Goal: Task Accomplishment & Management: Complete application form

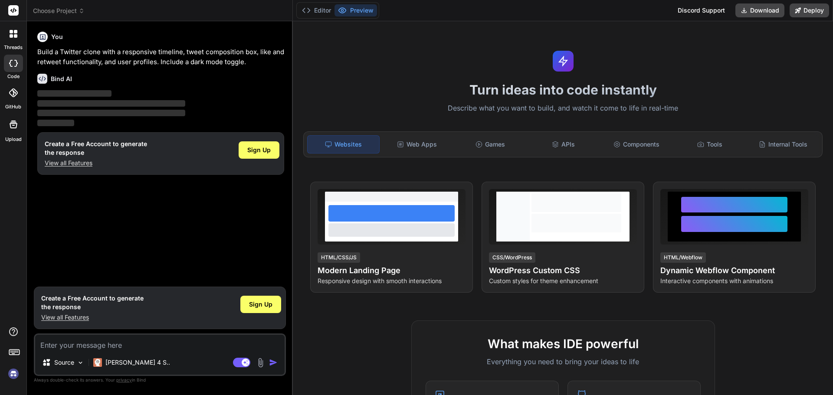
click at [712, 12] on div "Discord Support" at bounding box center [702, 10] width 58 height 14
click at [261, 151] on span "Sign Up" at bounding box center [258, 150] width 23 height 9
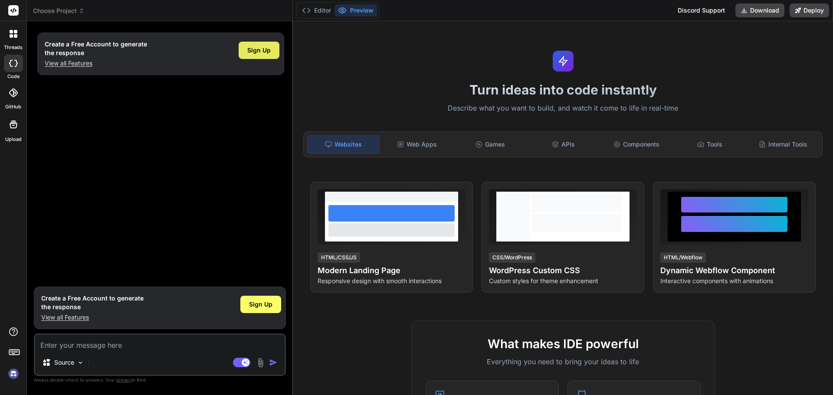
type textarea "x"
click at [251, 52] on span "Sign Up" at bounding box center [258, 50] width 23 height 9
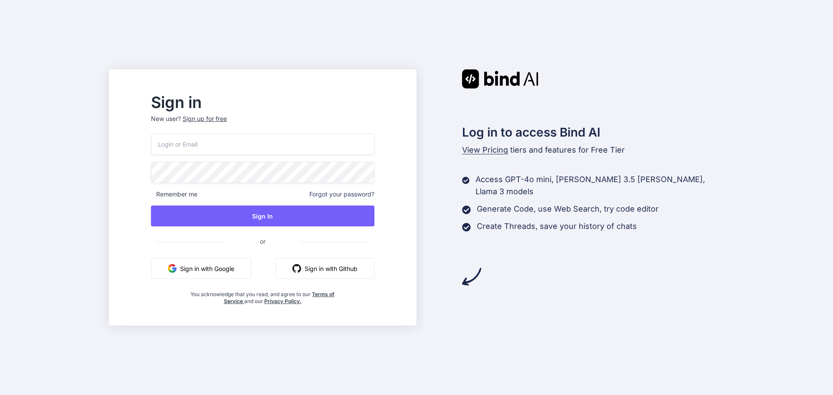
click at [251, 267] on button "Sign in with Google" at bounding box center [201, 268] width 100 height 21
drag, startPoint x: 477, startPoint y: 201, endPoint x: 605, endPoint y: 198, distance: 127.6
click at [605, 203] on p "Generate Code, use Web Search, try code editor" at bounding box center [568, 209] width 182 height 12
click at [634, 203] on p "Generate Code, use Web Search, try code editor" at bounding box center [568, 209] width 182 height 12
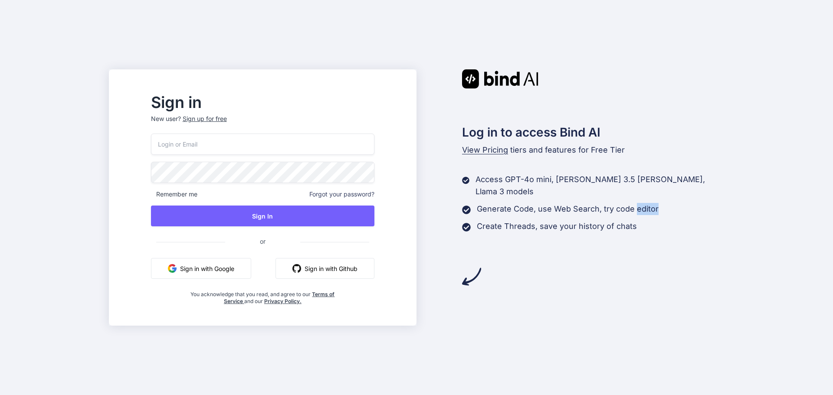
click at [634, 203] on p "Generate Code, use Web Search, try code editor" at bounding box center [568, 209] width 182 height 12
click at [567, 223] on div "Log in to access Bind AI View Pricing tiers and features for Free Tier Access G…" at bounding box center [571, 177] width 308 height 217
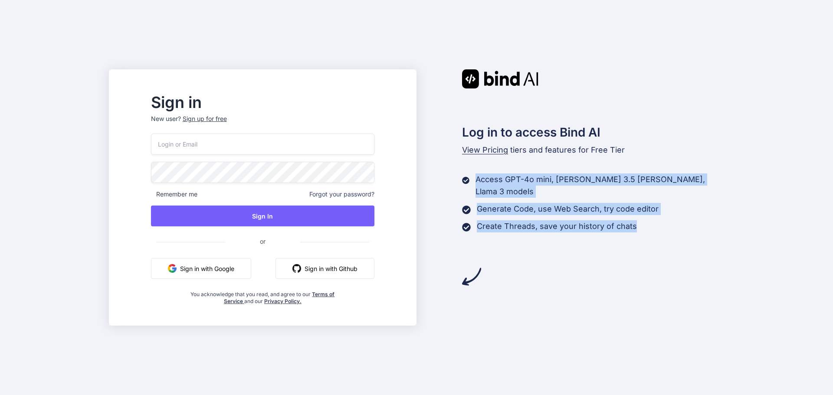
click at [567, 223] on div "Log in to access Bind AI View Pricing tiers and features for Free Tier Access G…" at bounding box center [571, 177] width 308 height 217
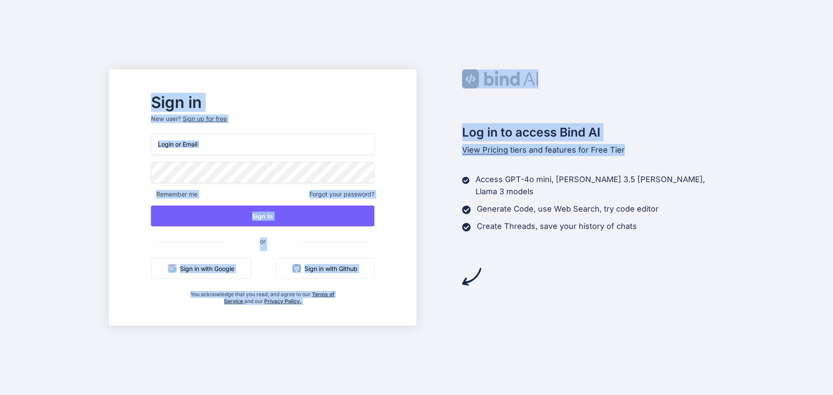
click at [567, 223] on div "Log in to access Bind AI View Pricing tiers and features for Free Tier Access G…" at bounding box center [571, 177] width 308 height 217
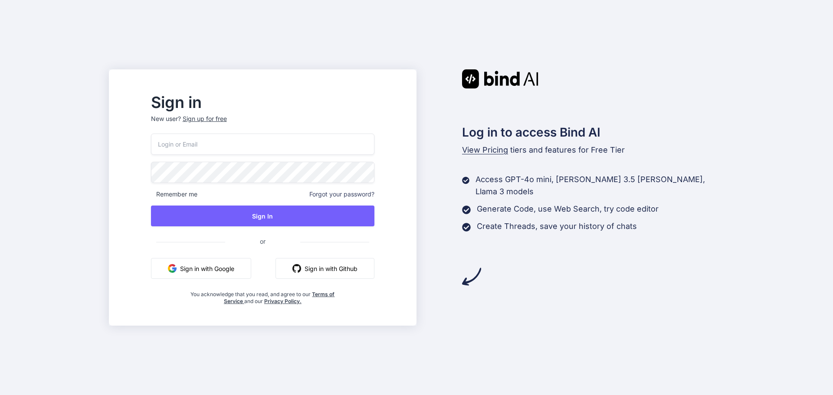
click at [565, 220] on p "Create Threads, save your history of chats" at bounding box center [557, 226] width 160 height 12
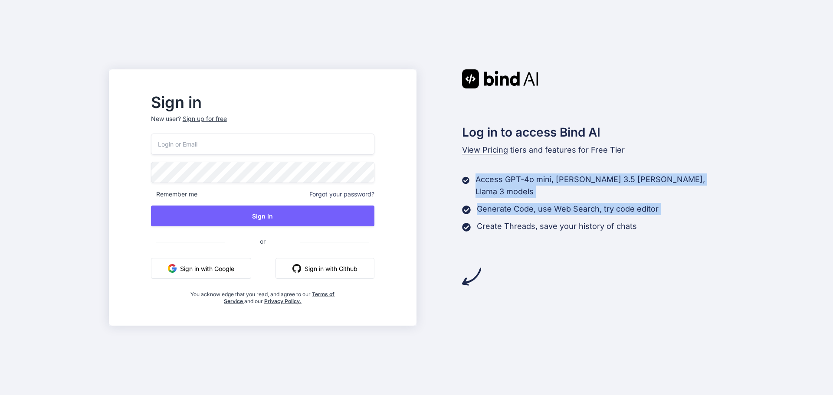
click at [565, 220] on p "Create Threads, save your history of chats" at bounding box center [557, 226] width 160 height 12
click at [251, 265] on button "Sign in with Google" at bounding box center [201, 268] width 100 height 21
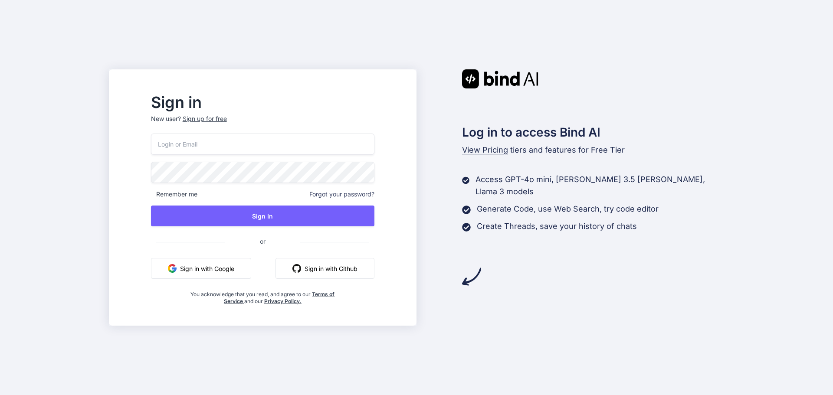
click at [227, 121] on div "Sign up for free" at bounding box center [205, 119] width 44 height 9
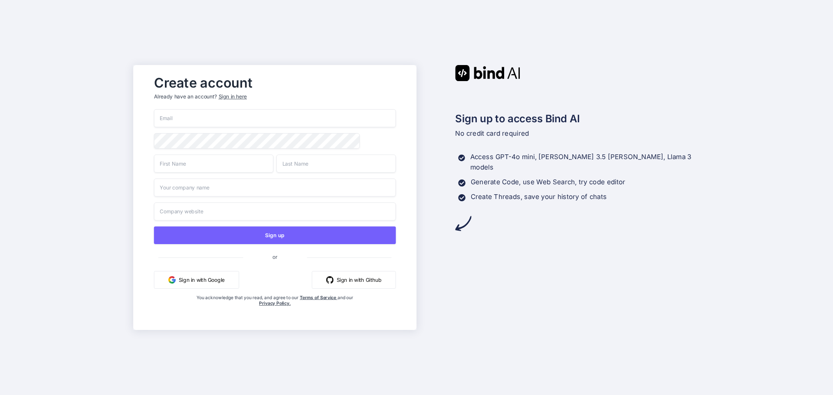
click at [257, 120] on input "email" at bounding box center [275, 118] width 242 height 18
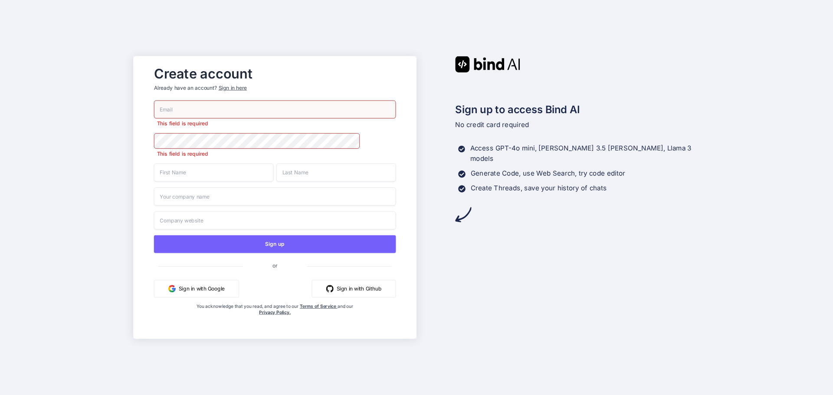
click at [245, 177] on input "text" at bounding box center [213, 173] width 119 height 18
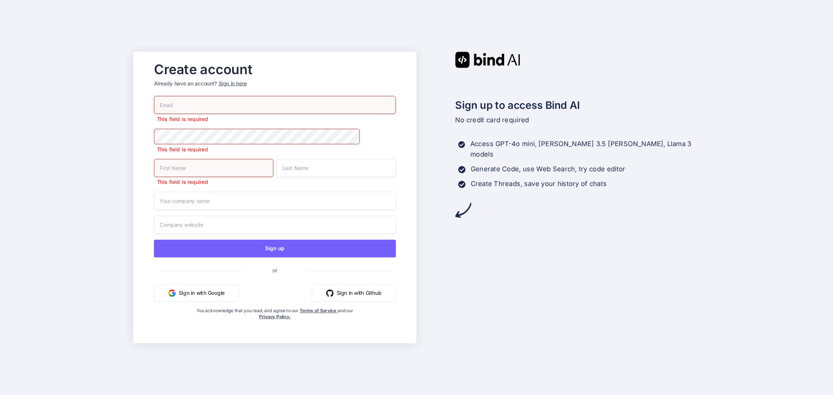
click at [245, 191] on div "This field is required This field is required This field is required Sign up or…" at bounding box center [275, 216] width 242 height 241
click at [245, 225] on input "text" at bounding box center [275, 225] width 242 height 18
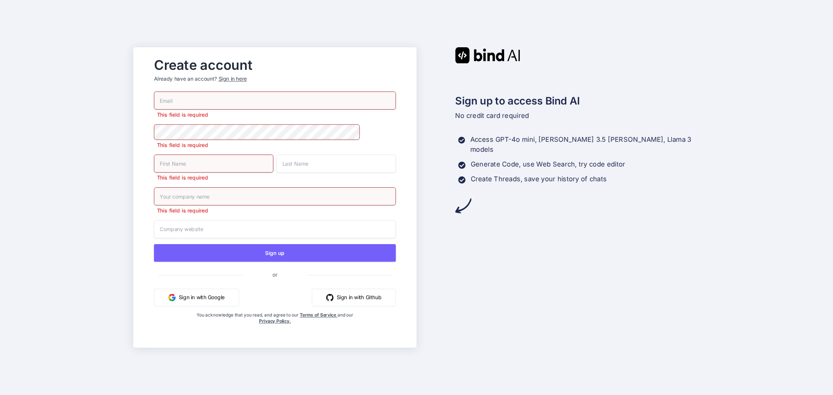
click at [241, 197] on input "text" at bounding box center [275, 196] width 242 height 18
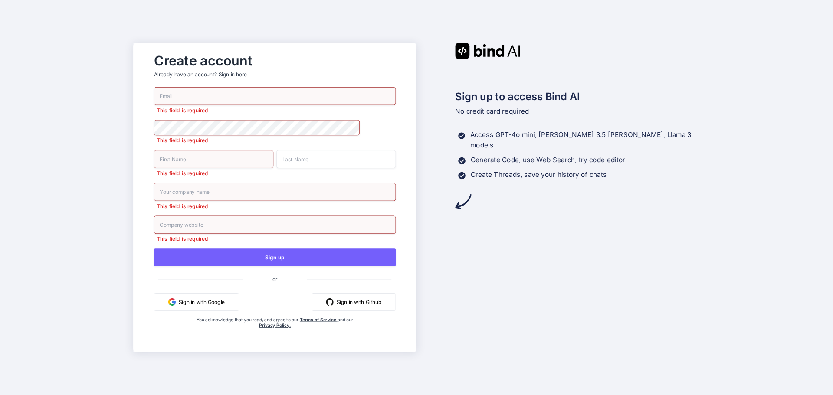
click at [239, 162] on input "text" at bounding box center [213, 159] width 119 height 18
click at [239, 141] on p "This field is required" at bounding box center [275, 140] width 242 height 7
click at [249, 111] on p "This field is required" at bounding box center [275, 110] width 242 height 7
click at [256, 89] on input "email" at bounding box center [275, 96] width 242 height 18
click at [258, 114] on div "This field is required This field is required This field is required This field…" at bounding box center [275, 216] width 242 height 259
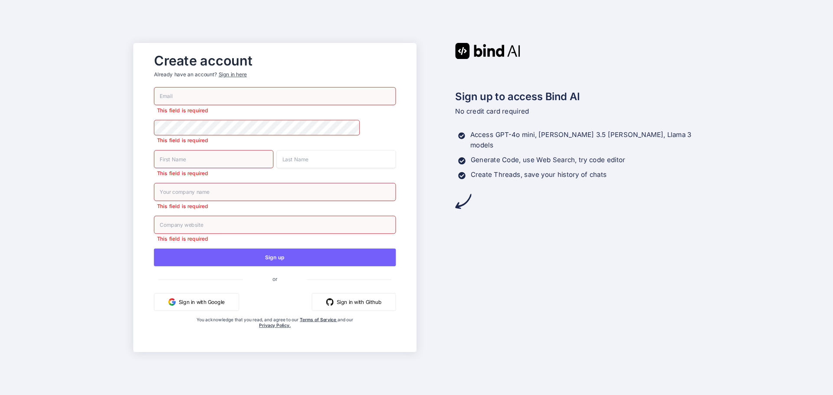
drag, startPoint x: 258, startPoint y: 151, endPoint x: 254, endPoint y: 175, distance: 24.2
click at [257, 159] on input "text" at bounding box center [213, 159] width 119 height 18
drag, startPoint x: 254, startPoint y: 175, endPoint x: 252, endPoint y: 193, distance: 17.9
click at [253, 180] on div "This field is required This field is required This field is required This field…" at bounding box center [275, 216] width 242 height 259
drag, startPoint x: 252, startPoint y: 193, endPoint x: 250, endPoint y: 210, distance: 17.5
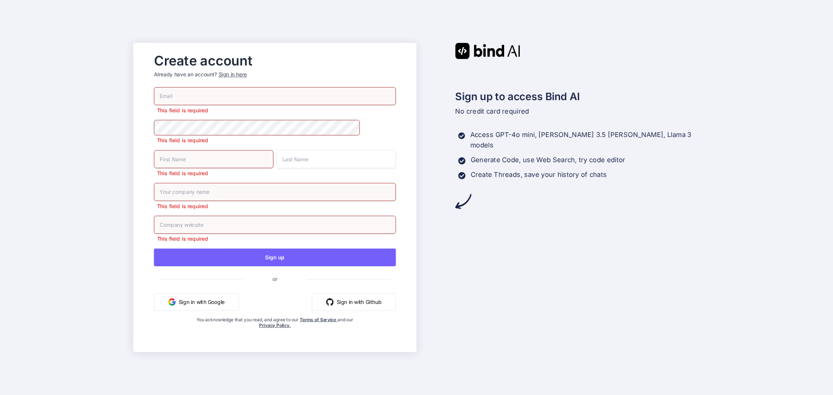
click at [252, 194] on input "text" at bounding box center [275, 192] width 242 height 18
drag, startPoint x: 250, startPoint y: 210, endPoint x: 249, endPoint y: 224, distance: 13.5
click at [249, 224] on div "This field is required This field is required This field is required This field…" at bounding box center [275, 216] width 242 height 259
click at [305, 155] on input "text" at bounding box center [335, 159] width 119 height 18
click at [306, 98] on input "email" at bounding box center [275, 96] width 242 height 18
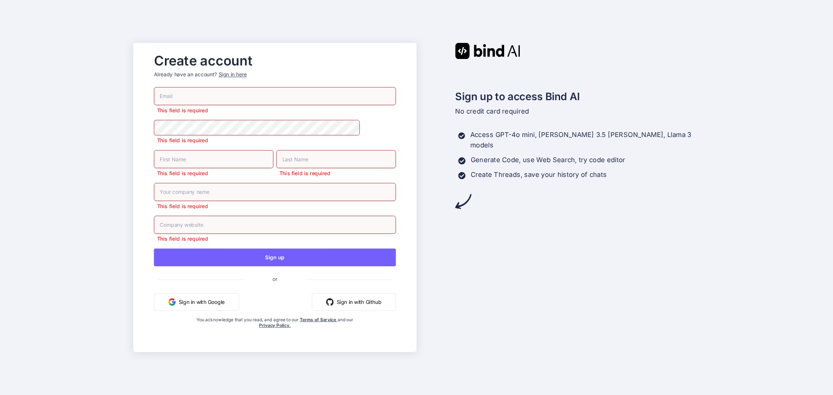
click at [310, 155] on input "text" at bounding box center [335, 159] width 119 height 18
